Goal: Task Accomplishment & Management: Manage account settings

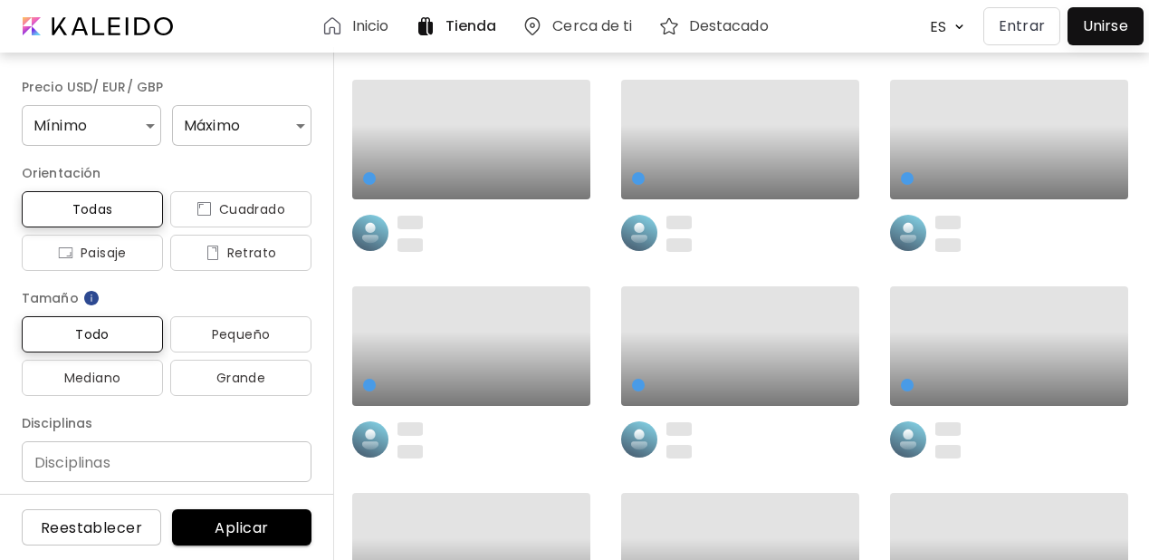
click at [1016, 26] on p "Entrar" at bounding box center [1022, 26] width 46 height 22
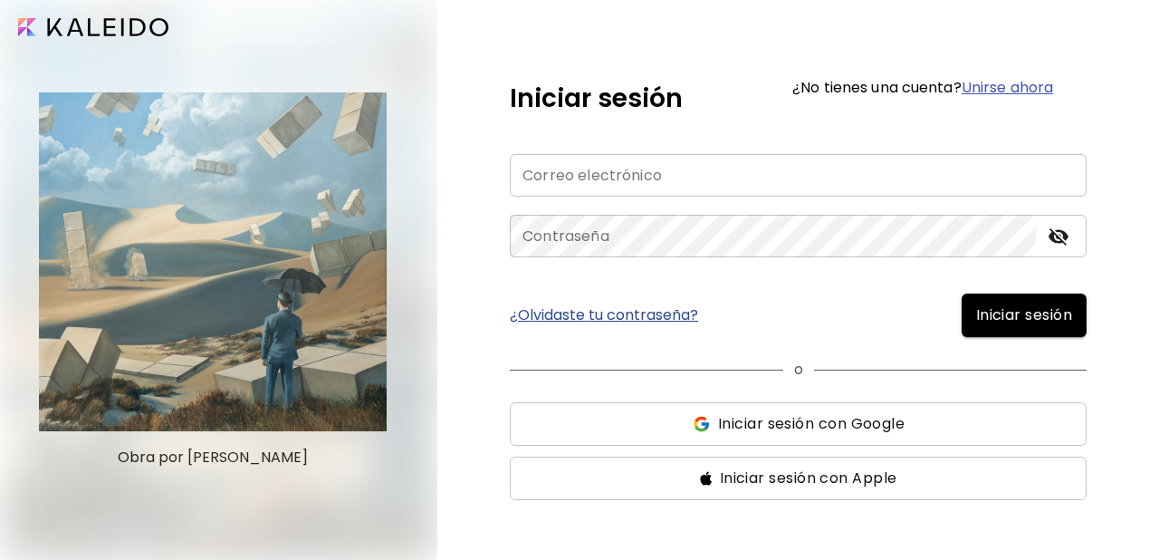
type input "**********"
click at [1028, 327] on button "Iniciar sesión" at bounding box center [1024, 314] width 125 height 43
